Goal: Find specific page/section: Find specific page/section

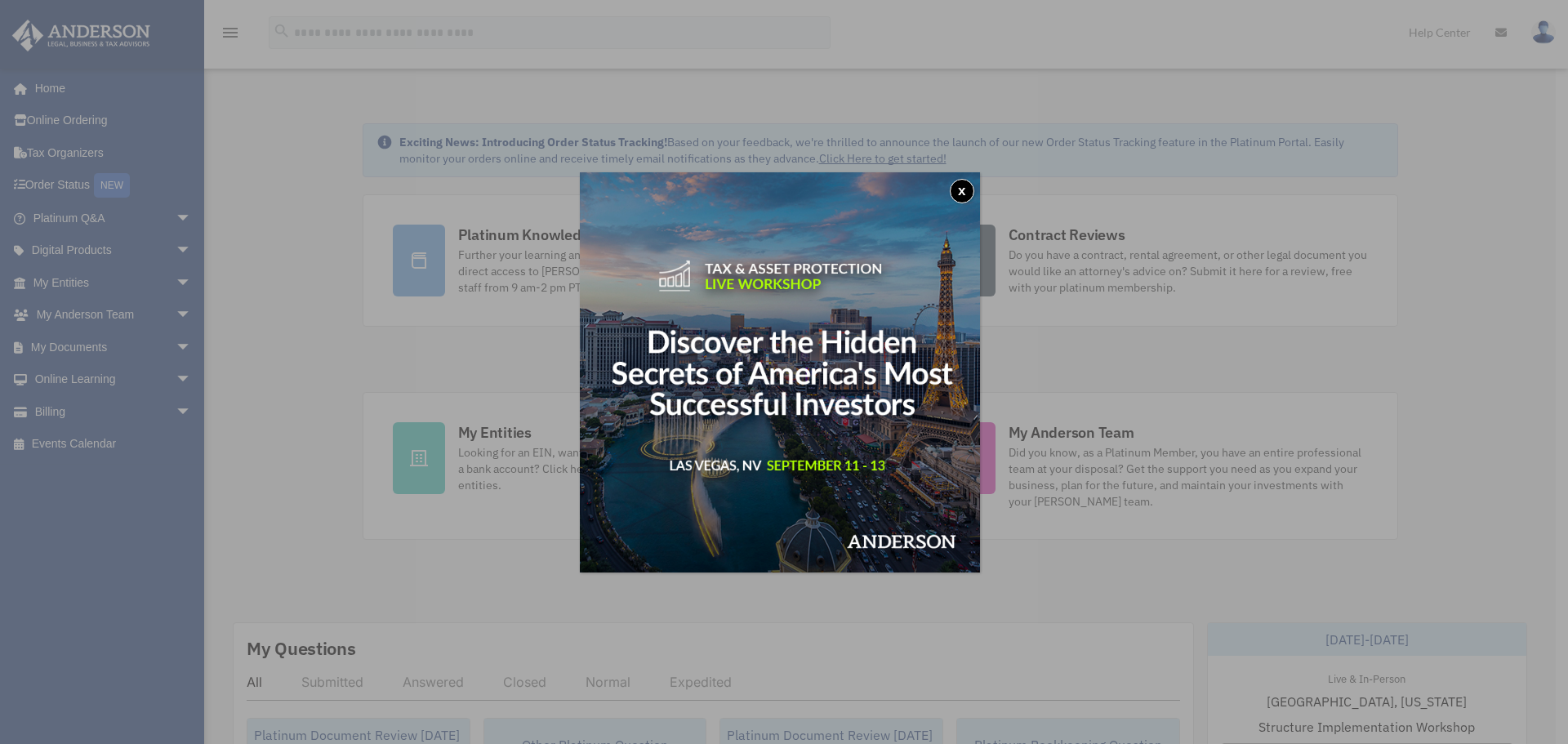
click at [956, 189] on button "x" at bounding box center [962, 191] width 25 height 25
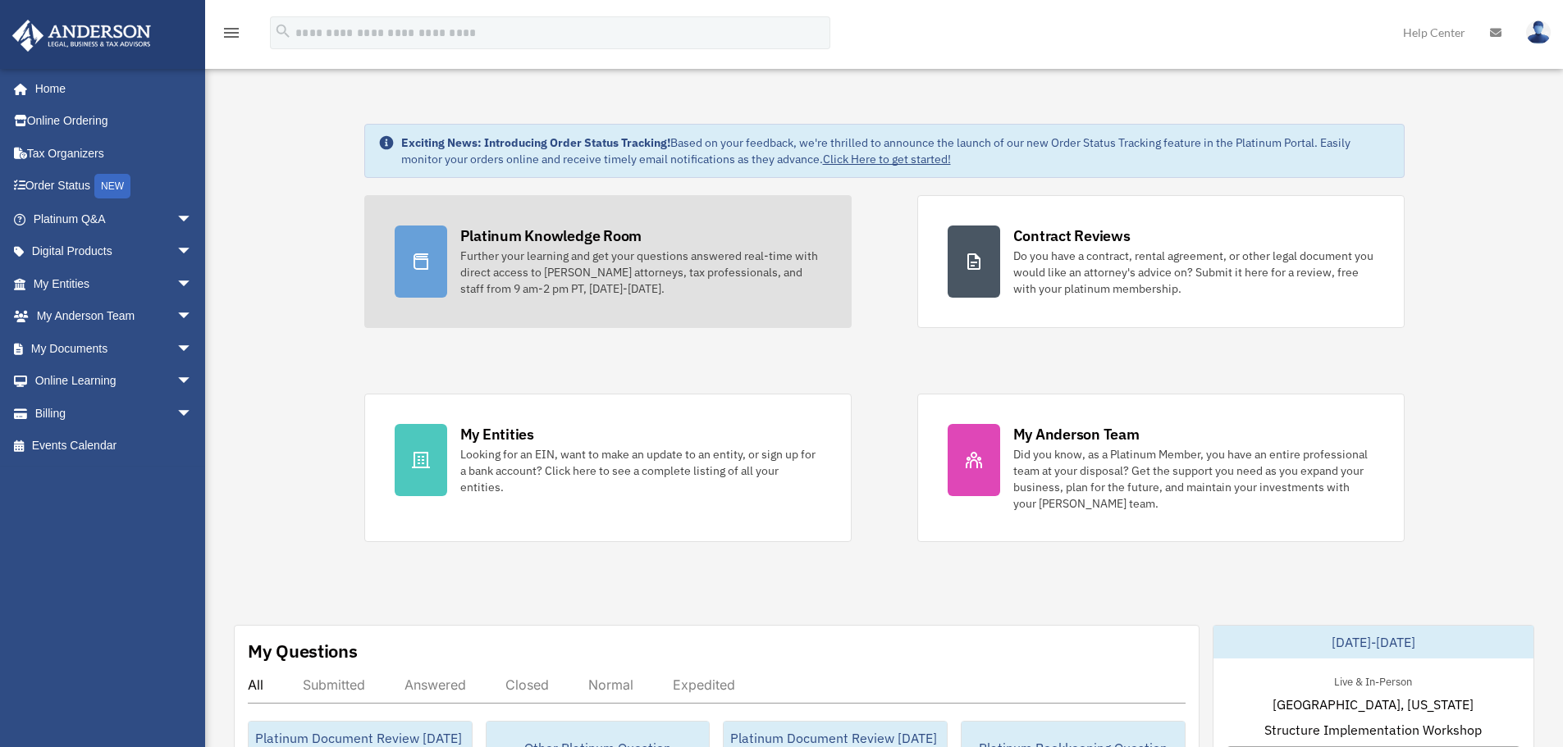
click at [672, 243] on div "Platinum Knowledge Room Further your learning and get your questions answered r…" at bounding box center [640, 261] width 361 height 71
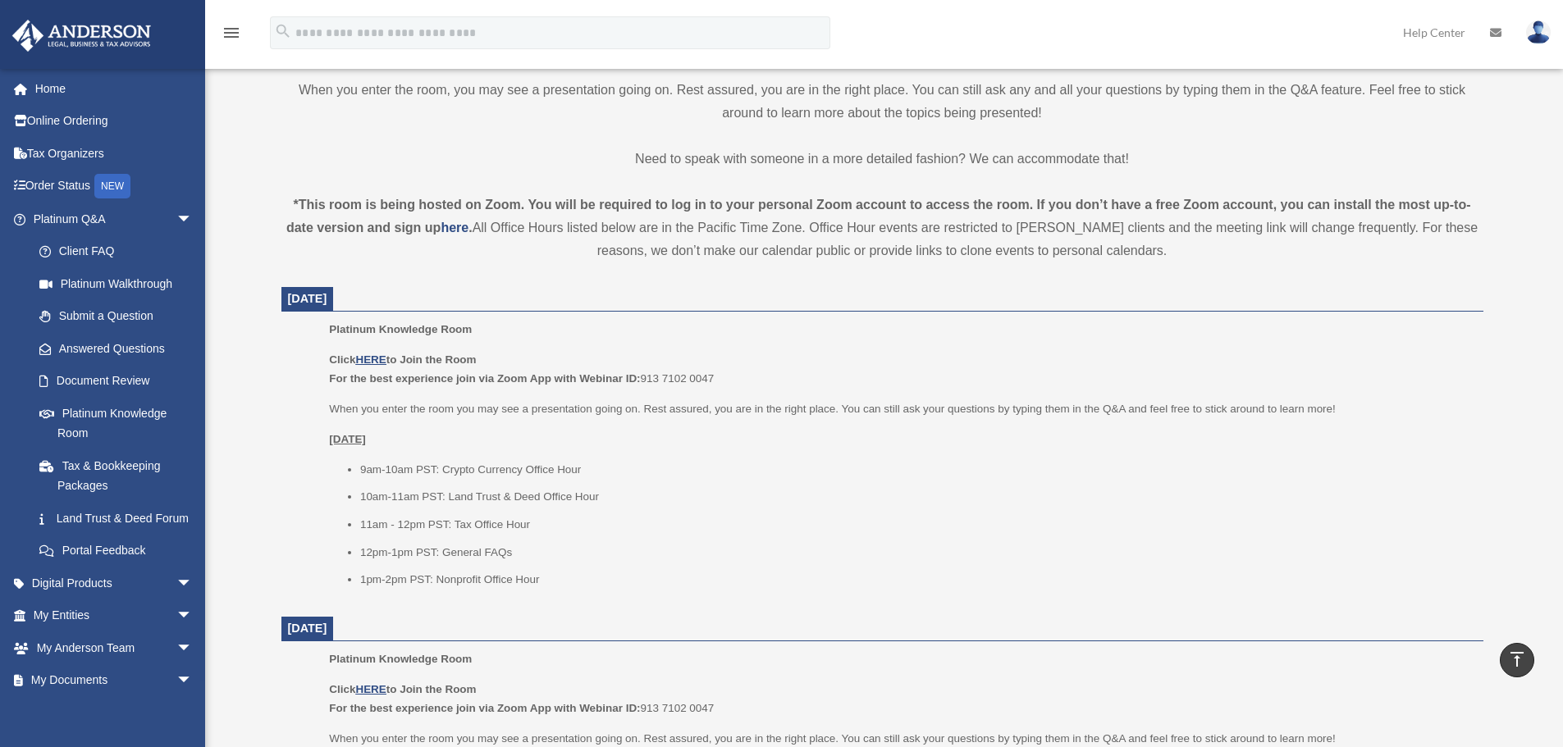
scroll to position [491, 0]
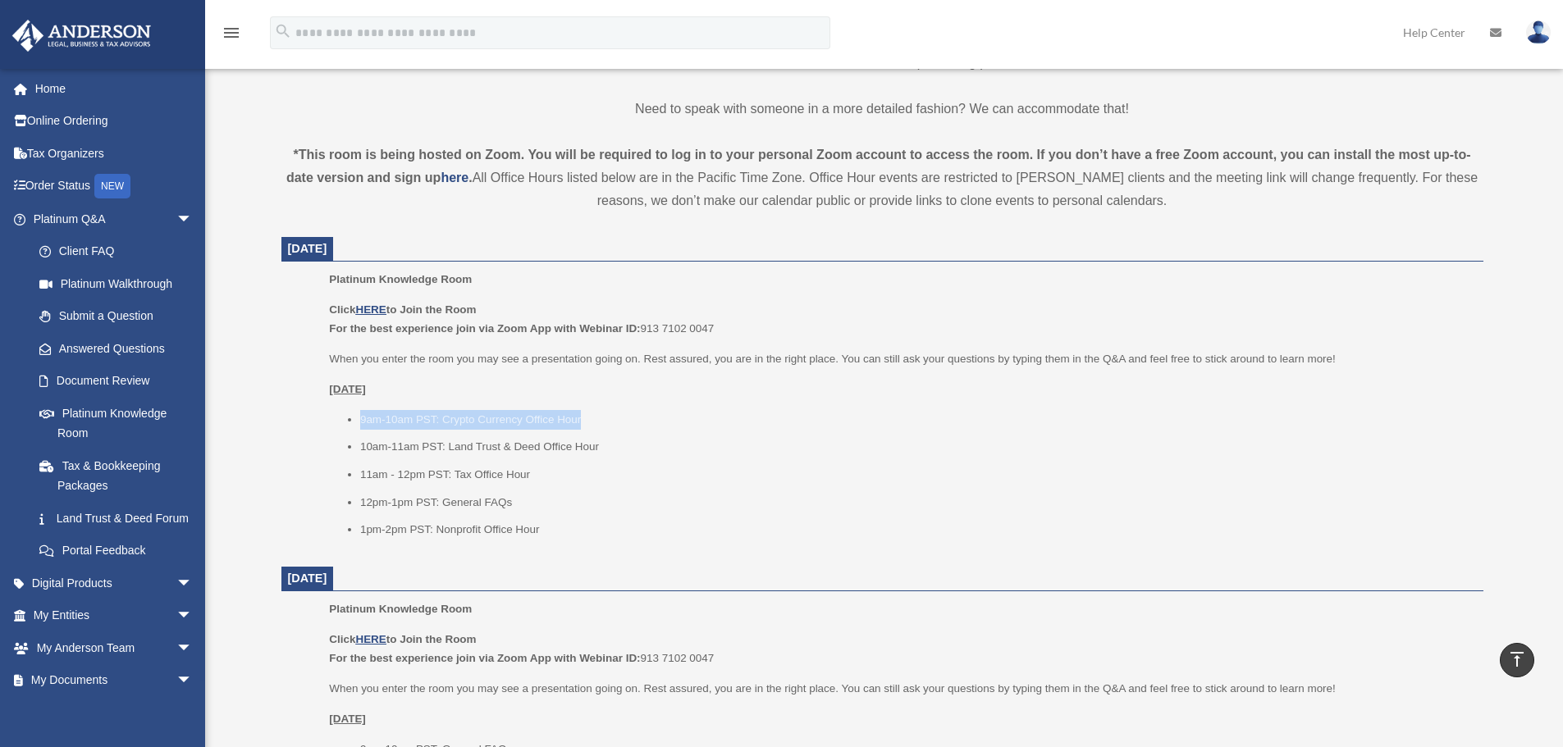
drag, startPoint x: 615, startPoint y: 412, endPoint x: 358, endPoint y: 390, distance: 258.6
click at [360, 412] on li "9am-10am PST: Crypto Currency Office Hour" at bounding box center [916, 420] width 1112 height 20
click at [573, 307] on p "Click HERE to Join the Room For the best experience join via Zoom App with Webi…" at bounding box center [900, 319] width 1142 height 39
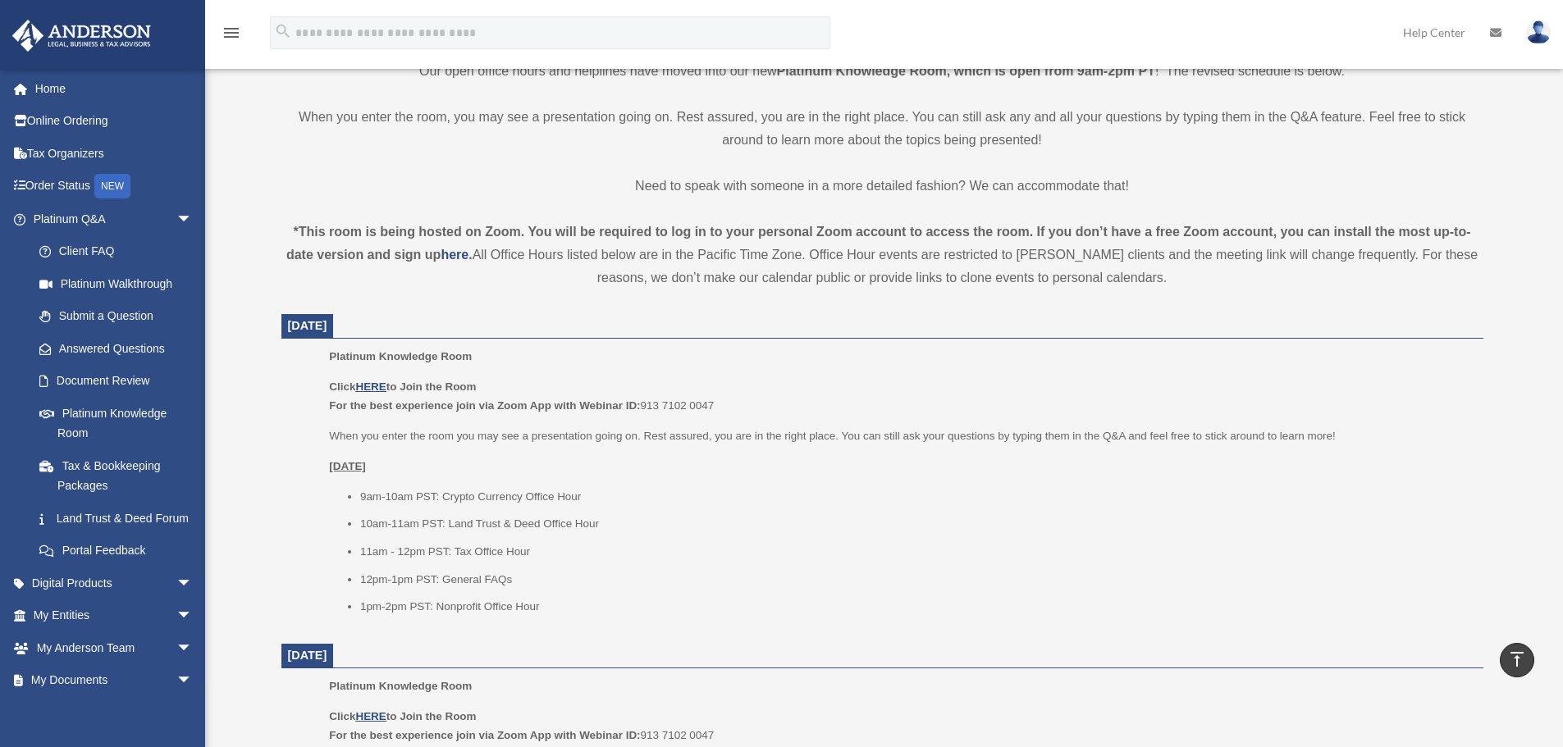
scroll to position [409, 0]
click at [376, 391] on u "HERE" at bounding box center [370, 392] width 30 height 12
